Goal: Communication & Community: Answer question/provide support

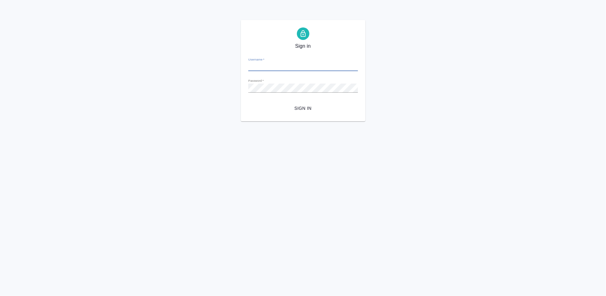
type input "[EMAIL_ADDRESS][DOMAIN_NAME]"
click at [311, 108] on span "Sign in" at bounding box center [303, 108] width 100 height 8
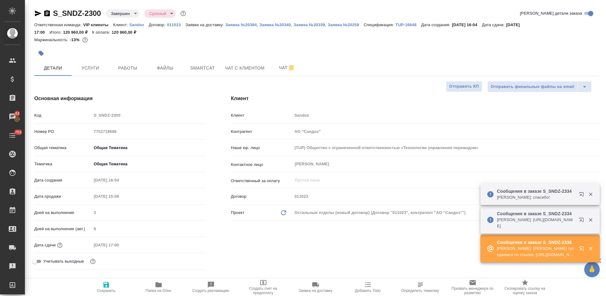
select select "RU"
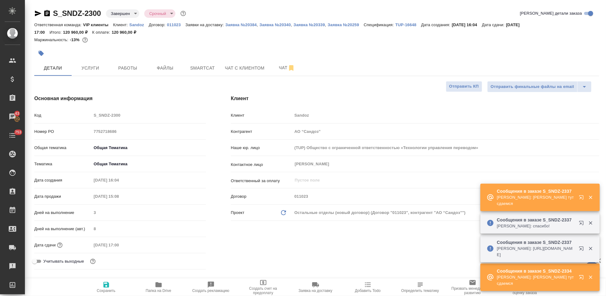
click at [582, 279] on icon "button" at bounding box center [581, 277] width 4 height 4
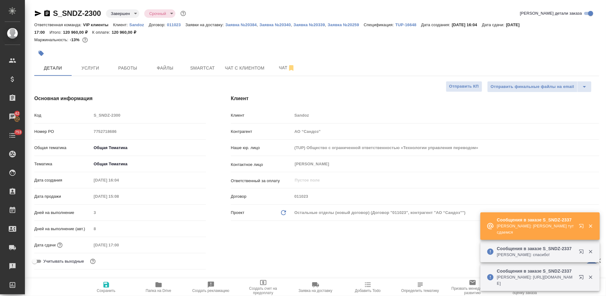
click at [582, 227] on icon "button" at bounding box center [582, 226] width 7 height 7
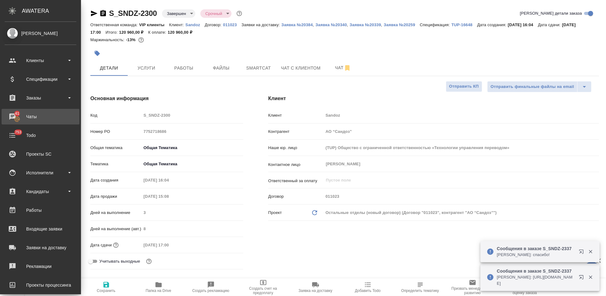
click at [16, 116] on div "Чаты" at bounding box center [41, 116] width 72 height 9
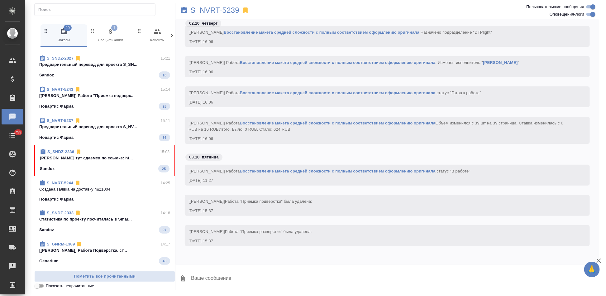
scroll to position [188, 0]
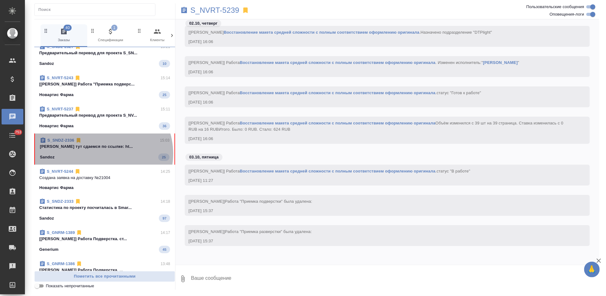
click at [99, 153] on div "Sandoz 25" at bounding box center [105, 156] width 130 height 7
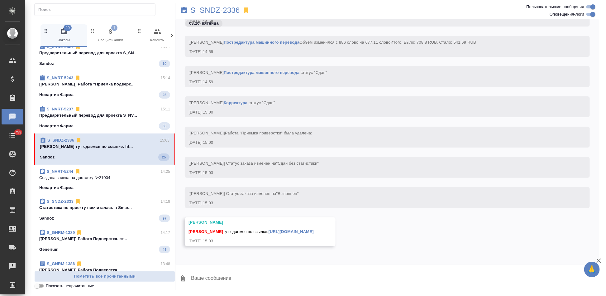
scroll to position [23163, 0]
click at [232, 275] on textarea at bounding box center [394, 278] width 409 height 21
type textarea "спасибо"
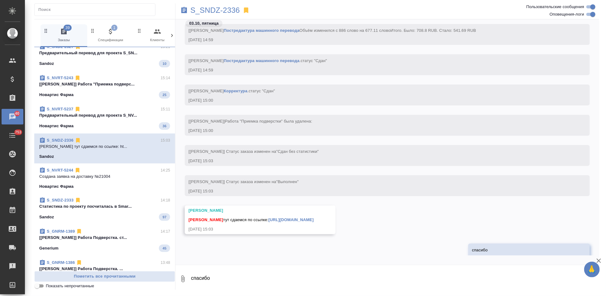
scroll to position [23194, 0]
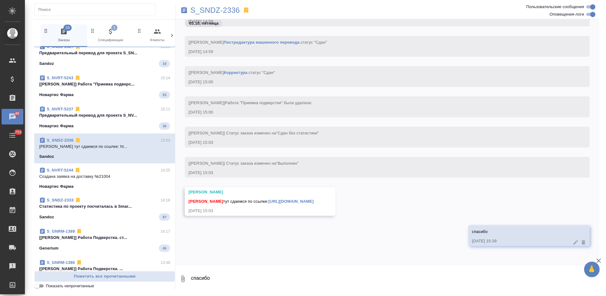
click at [273, 199] on link "[URL][DOMAIN_NAME]" at bounding box center [291, 201] width 45 height 5
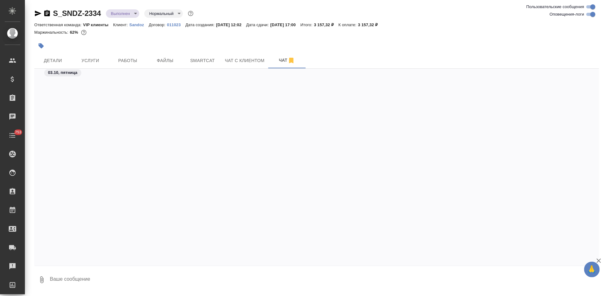
scroll to position [6349, 0]
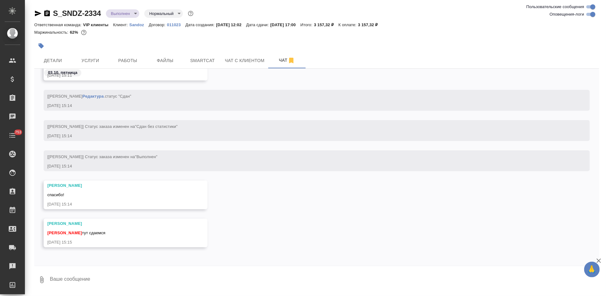
click at [97, 283] on textarea at bounding box center [324, 279] width 550 height 21
type textarea "спасибо!"
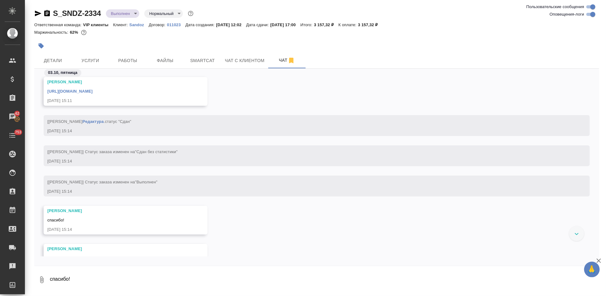
scroll to position [6092, 0]
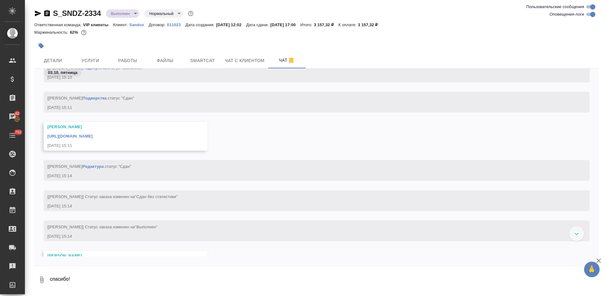
click at [93, 136] on link "https://drive.awatera.com/apps/files/files/10561506?dir=/Shares/Sandoz/Orders/S…" at bounding box center [69, 136] width 45 height 5
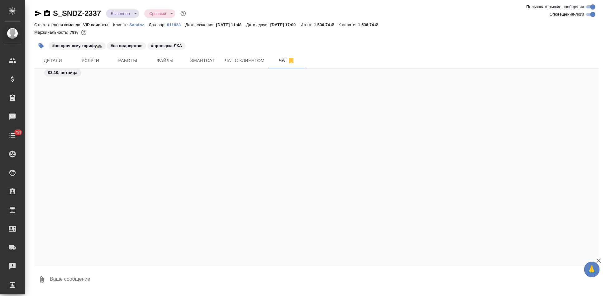
scroll to position [9306, 0]
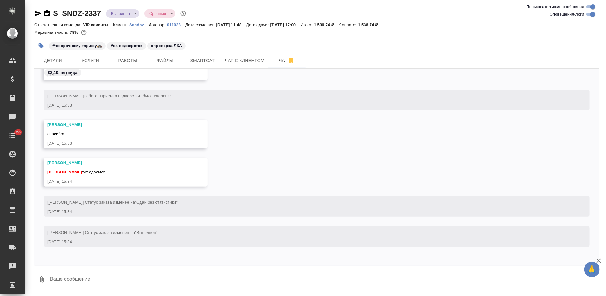
click at [107, 268] on div at bounding box center [316, 267] width 565 height 3
click at [98, 280] on textarea at bounding box center [324, 279] width 550 height 21
type textarea "спасибо поймала"
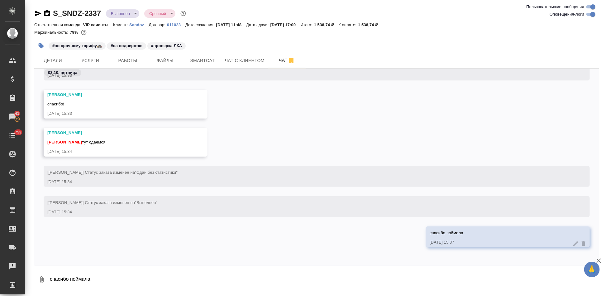
click at [208, 184] on div "03.10.25, 15:34" at bounding box center [307, 182] width 521 height 6
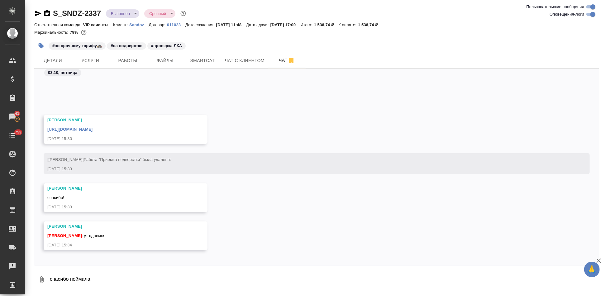
scroll to position [8931, 0]
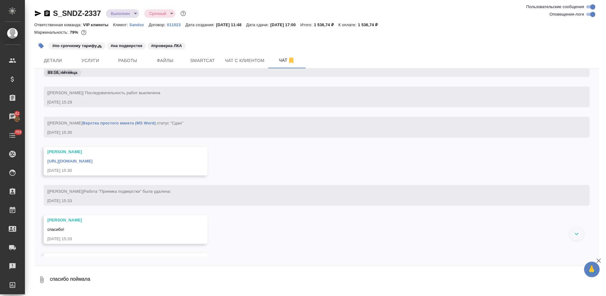
click at [93, 162] on link "https://drive.awatera.com/apps/files/files/10588412?dir=/Shares/Sandoz/Orders/S…" at bounding box center [69, 161] width 45 height 5
